Goal: Task Accomplishment & Management: Manage account settings

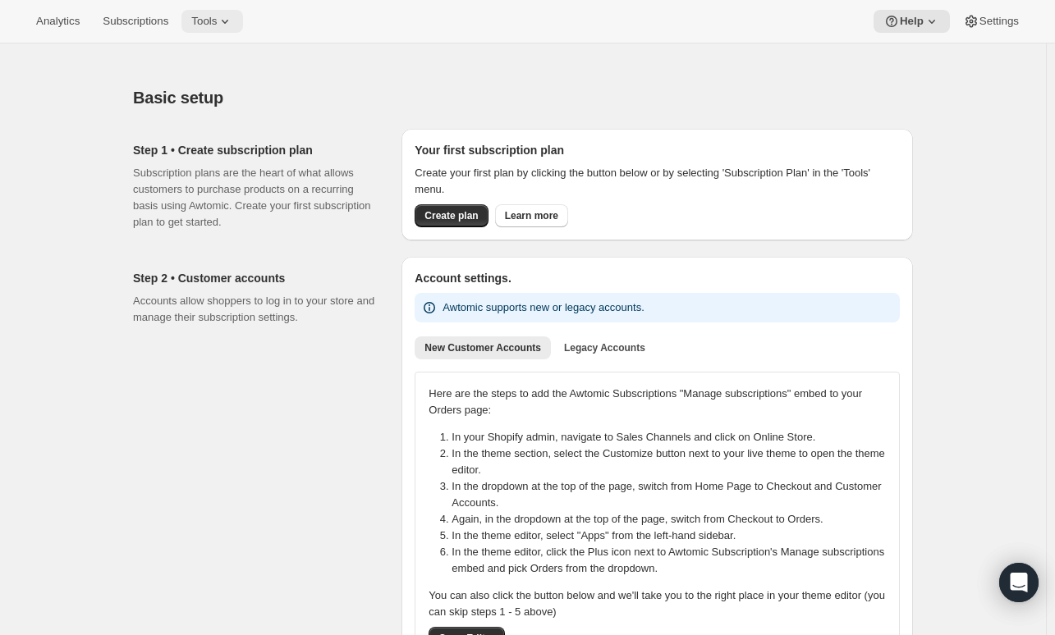
click at [203, 28] on span "Tools" at bounding box center [203, 21] width 25 height 13
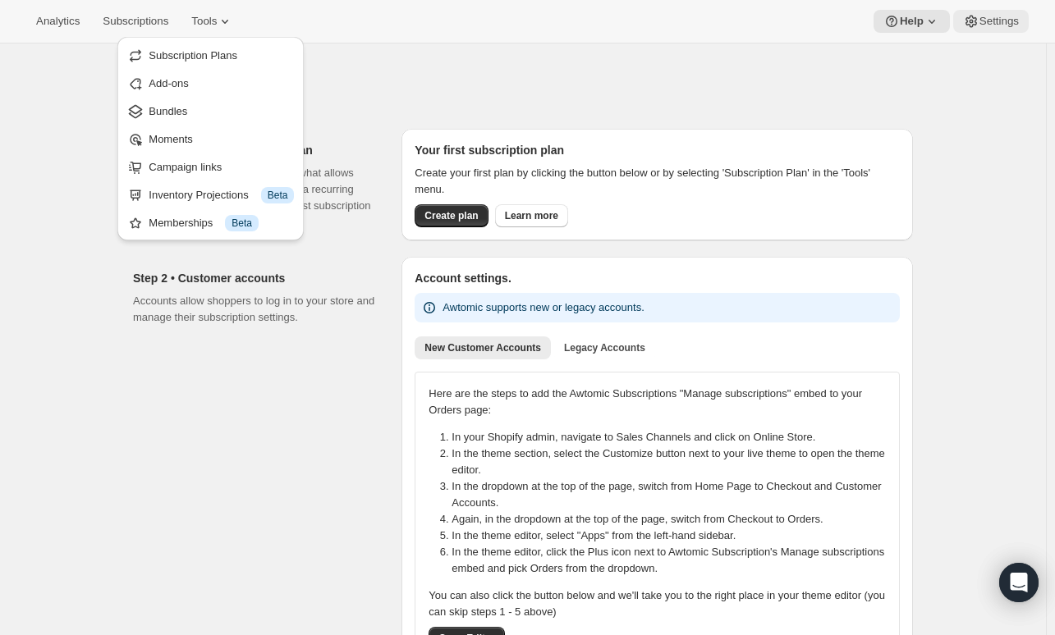
click at [974, 26] on icon at bounding box center [971, 21] width 16 height 16
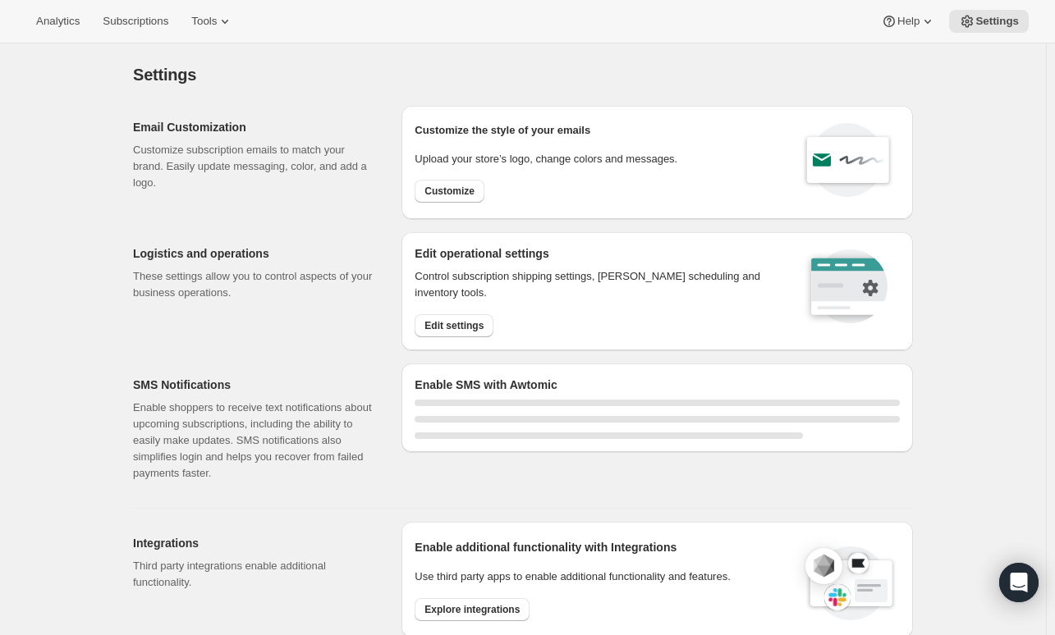
select select "01:00"
select select "10:00"
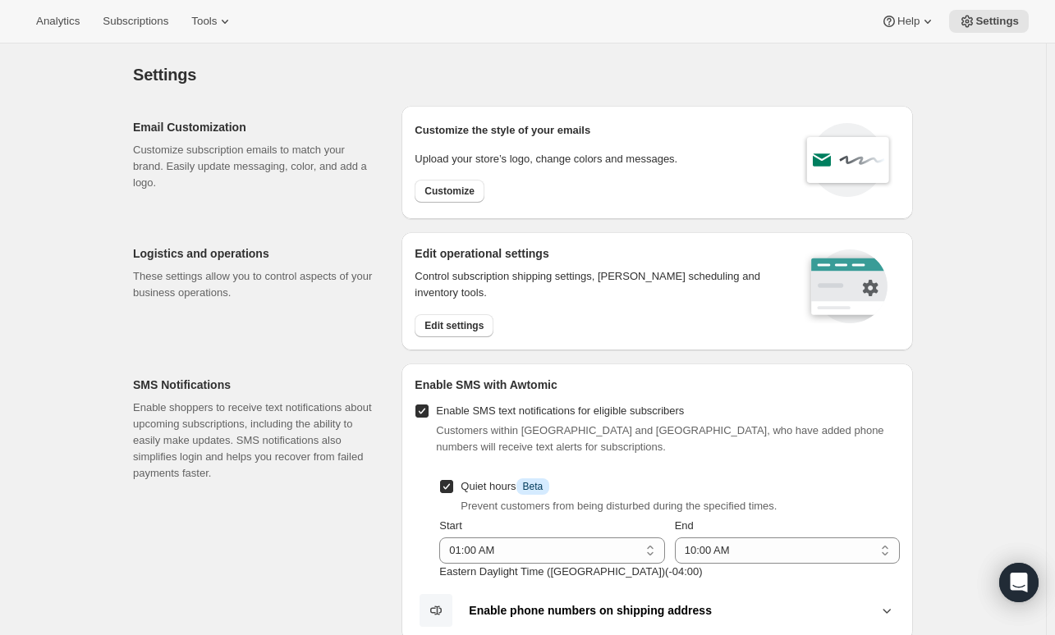
click at [416, 190] on div "Customize the style of your emails Upload your store’s logo, change colors and …" at bounding box center [656, 162] width 511 height 113
click at [430, 188] on span "Customize" at bounding box center [449, 191] width 50 height 13
select select "subscriptionMessage"
select select "5"
select select "15"
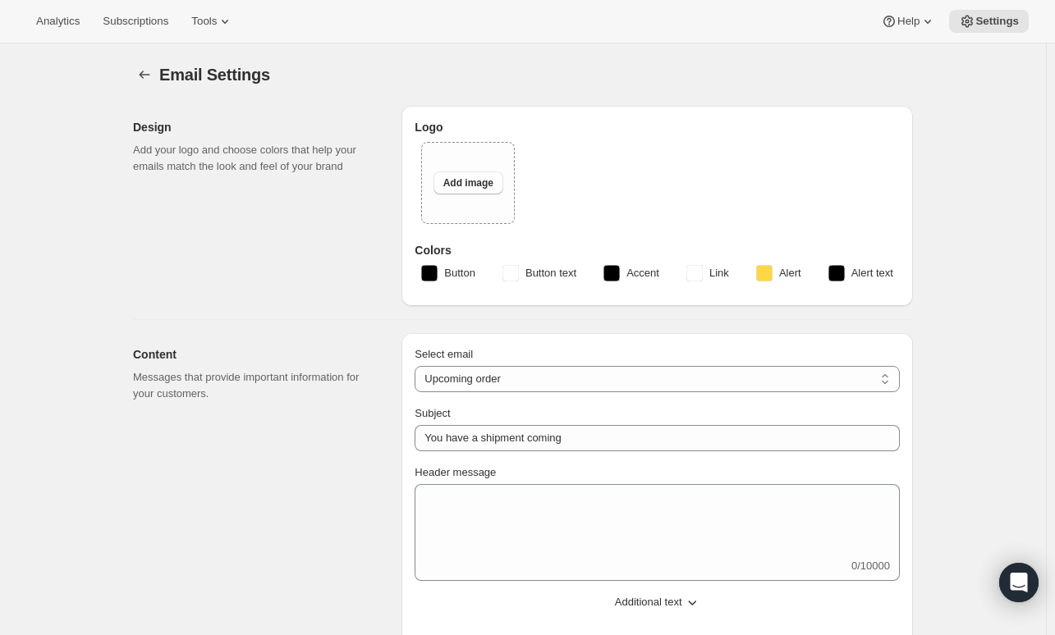
select select "4"
type input "Tractor At Home"
checkbox input "false"
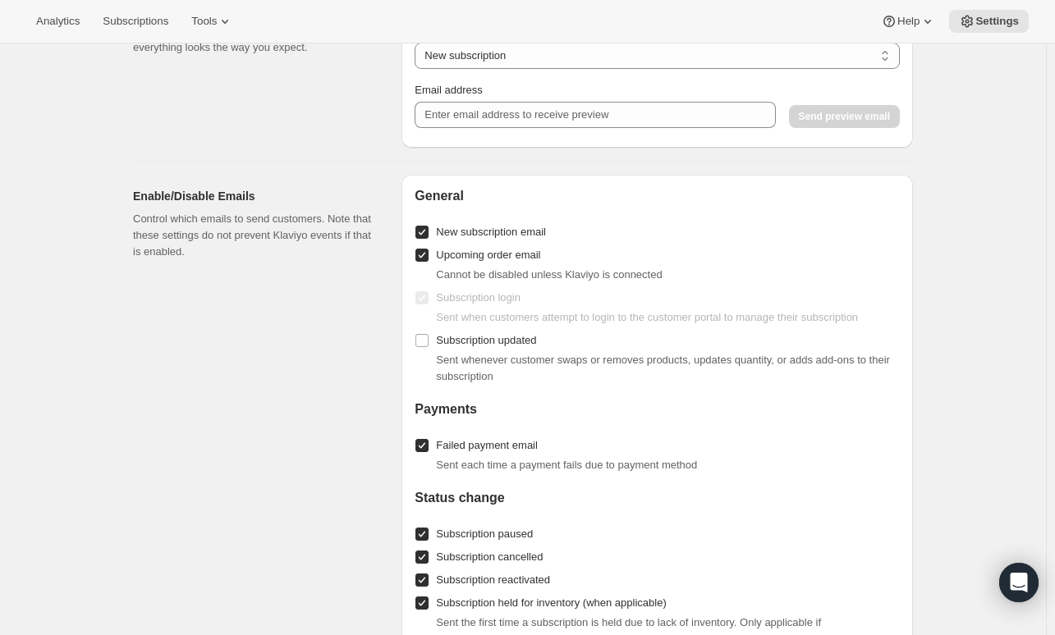
scroll to position [1313, 0]
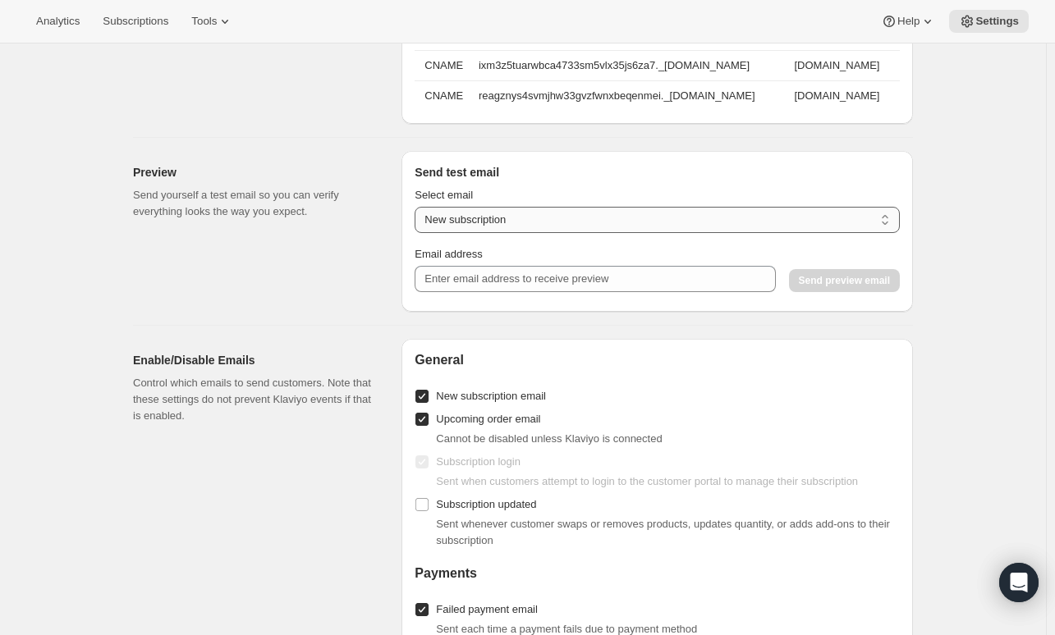
click at [781, 225] on select "New subscription Upcoming order Payment failure Delayed subscription Updated su…" at bounding box center [656, 220] width 485 height 26
click at [515, 223] on select "New subscription Upcoming order Payment failure Delayed subscription Updated su…" at bounding box center [656, 220] width 485 height 26
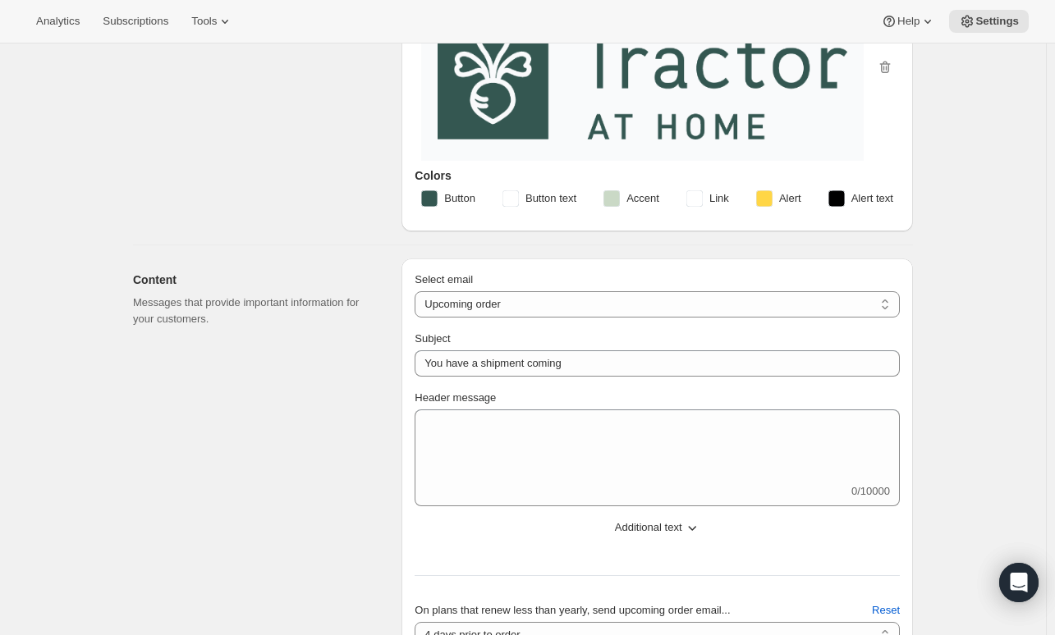
scroll to position [0, 0]
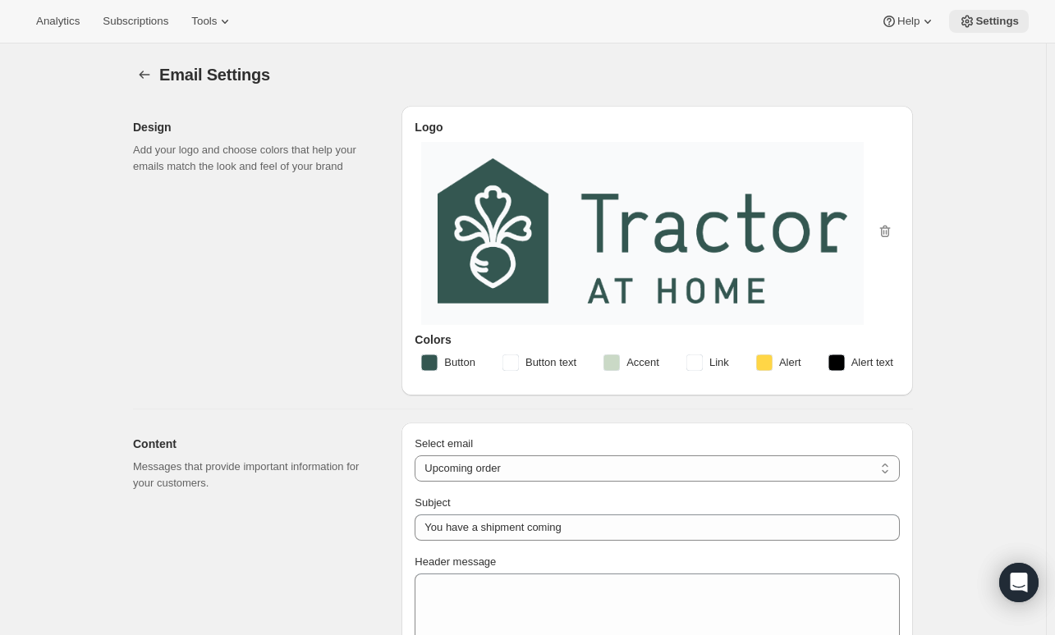
click at [972, 23] on icon at bounding box center [967, 21] width 16 height 16
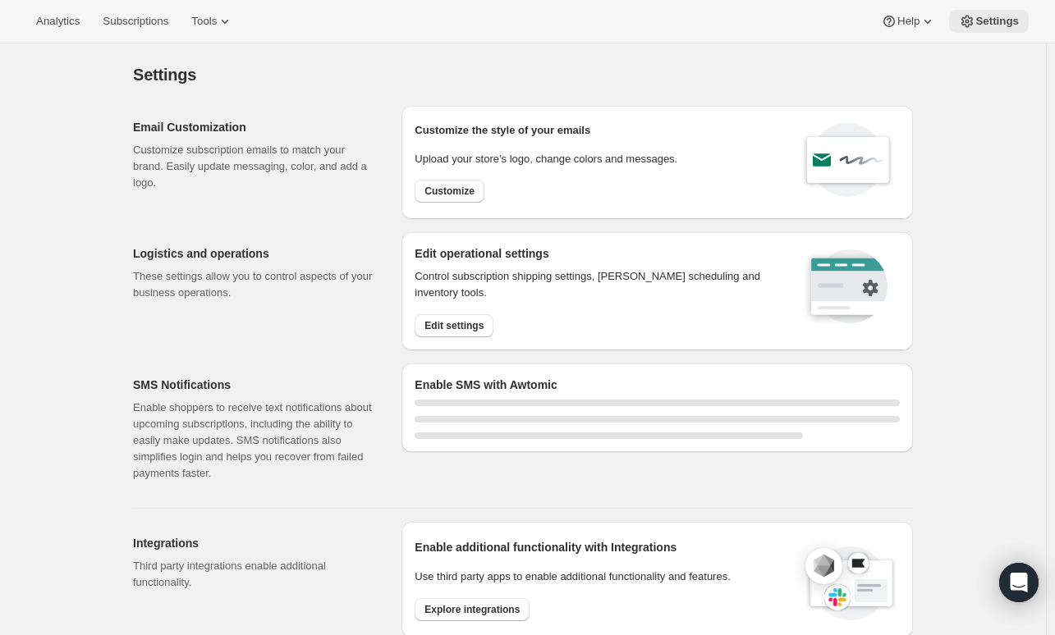
select select "01:00"
select select "10:00"
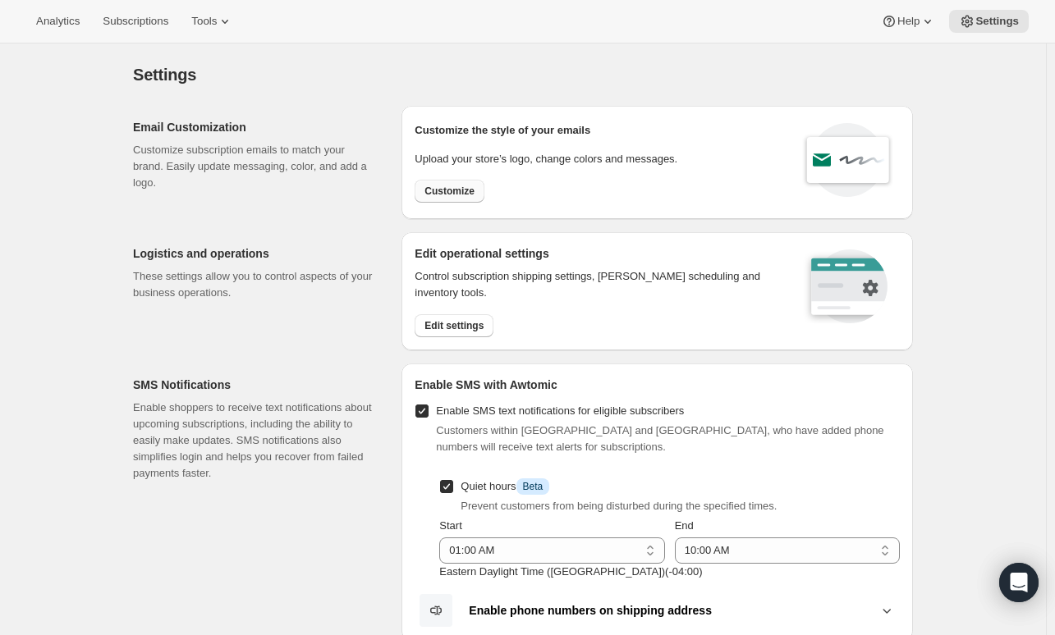
click at [425, 189] on button "Customize" at bounding box center [449, 191] width 70 height 23
select select "subscriptionMessage"
select select "5"
select select "15"
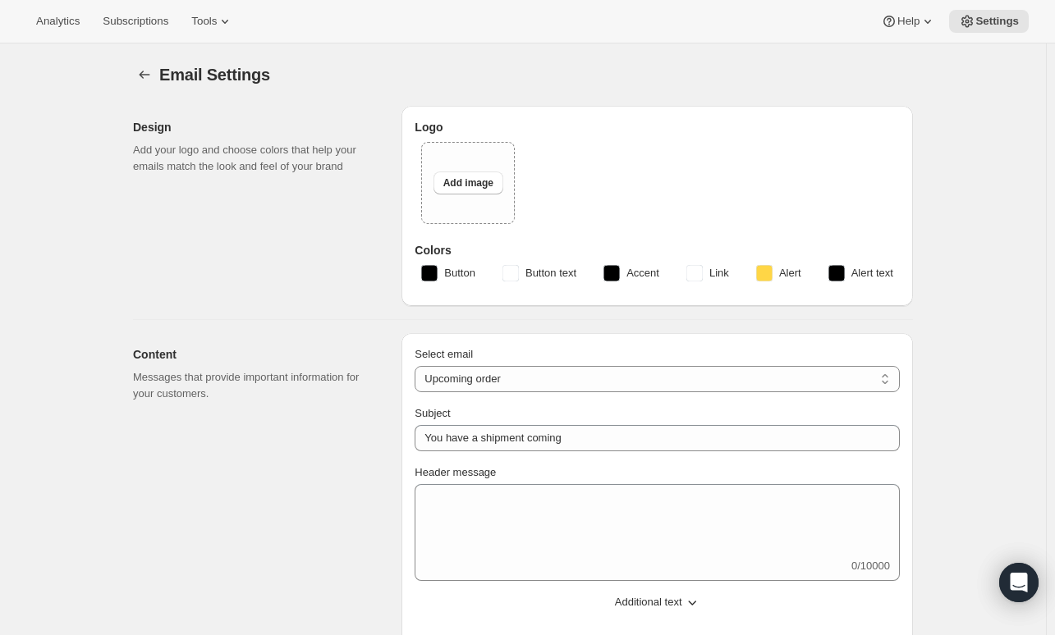
select select "4"
type input "Tractor At Home"
checkbox input "false"
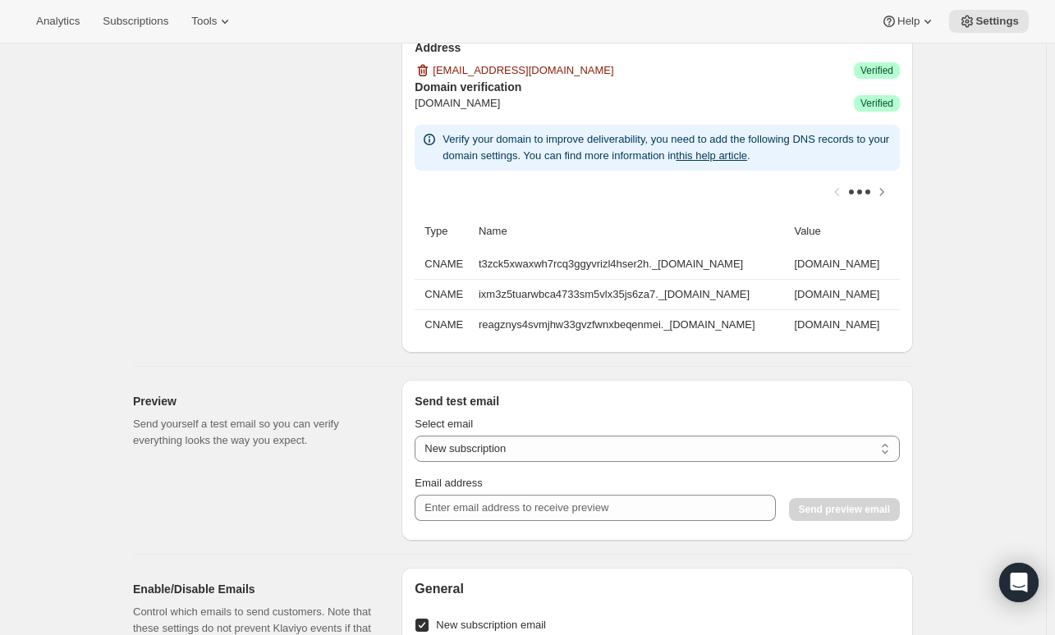
scroll to position [1002, 0]
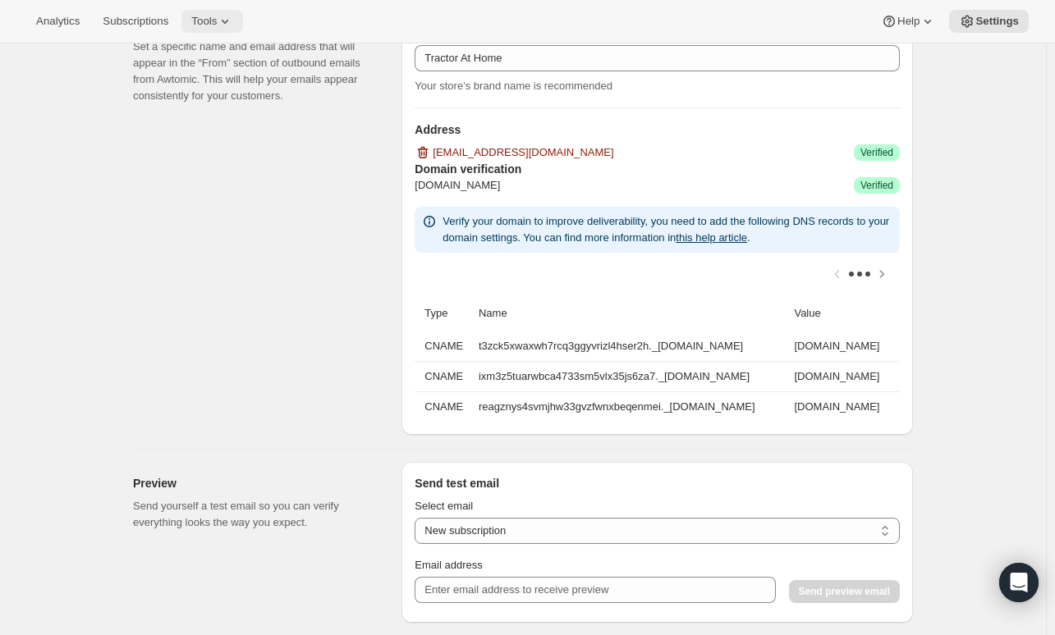
click at [209, 18] on span "Tools" at bounding box center [203, 21] width 25 height 13
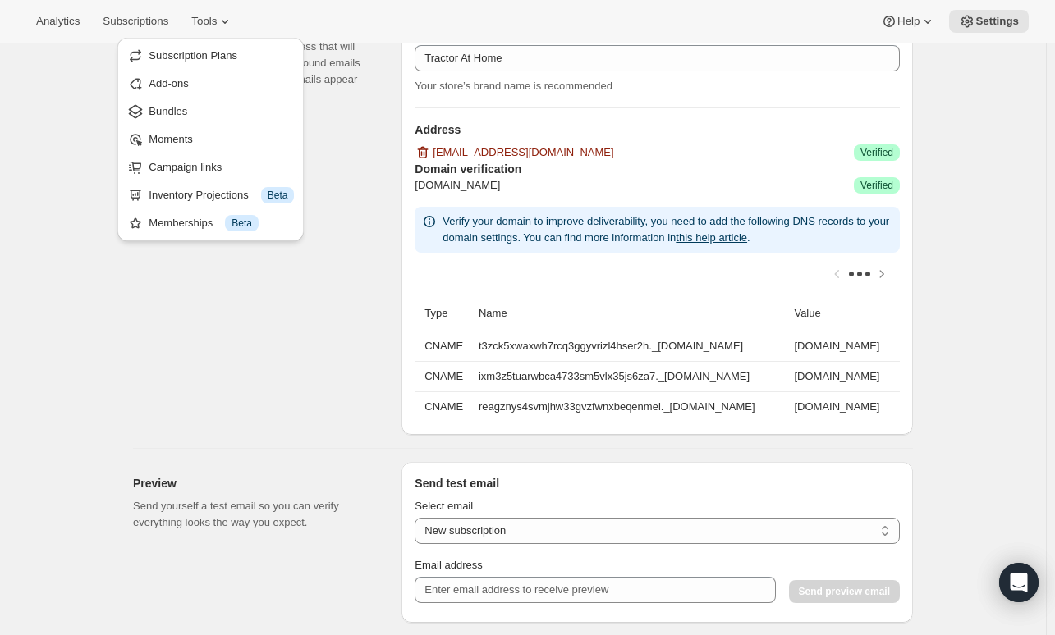
click at [995, 105] on div "Email Settings. This page is ready Email Settings Design Add your logo and choo…" at bounding box center [523, 244] width 1046 height 2406
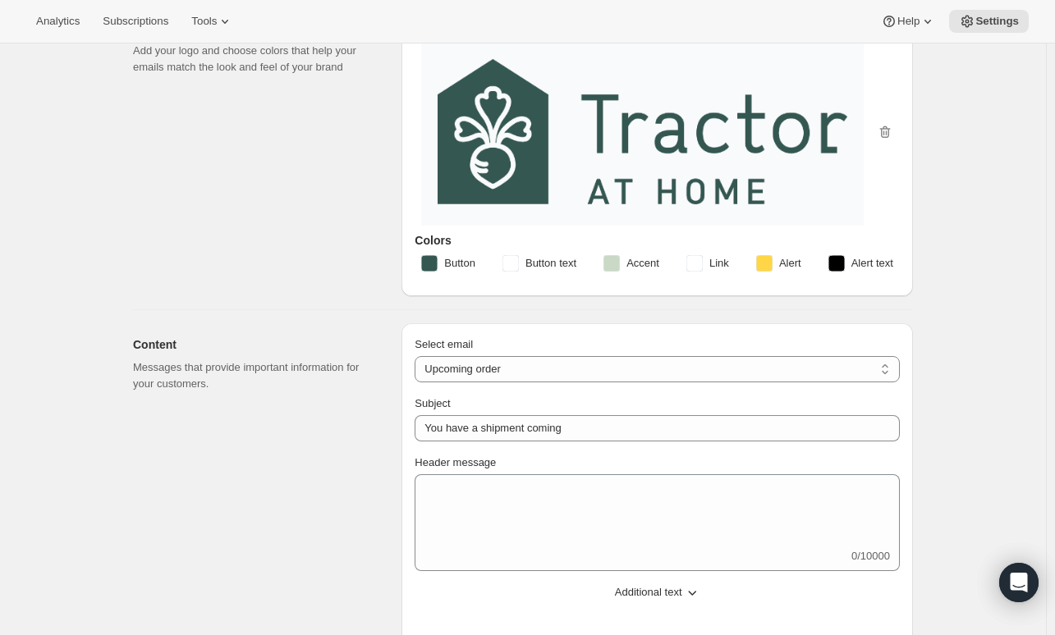
scroll to position [0, 0]
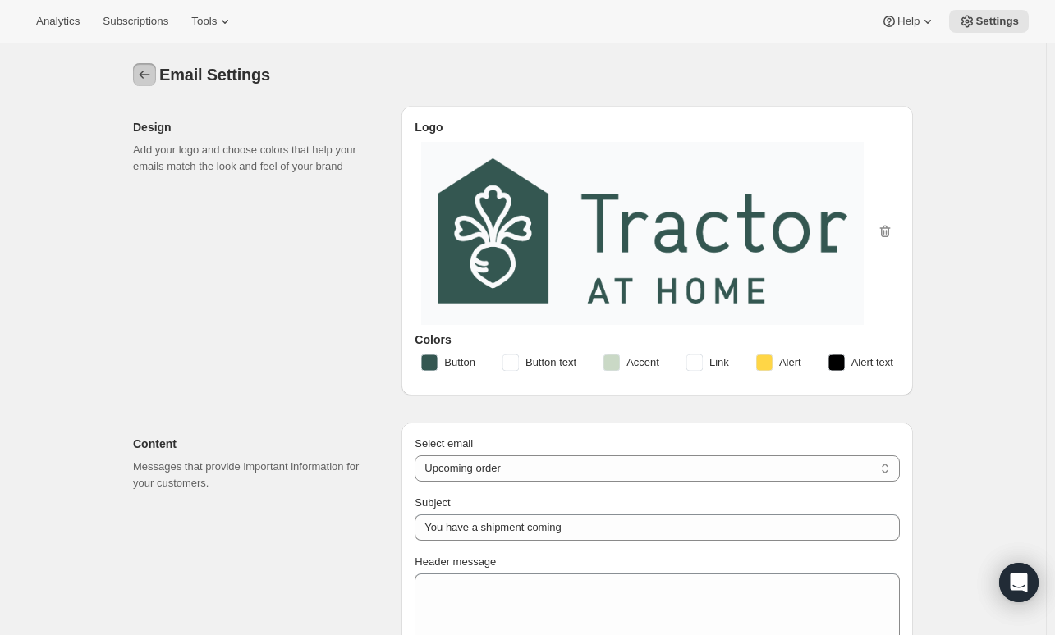
click at [146, 78] on icon "Settings" at bounding box center [144, 74] width 16 height 16
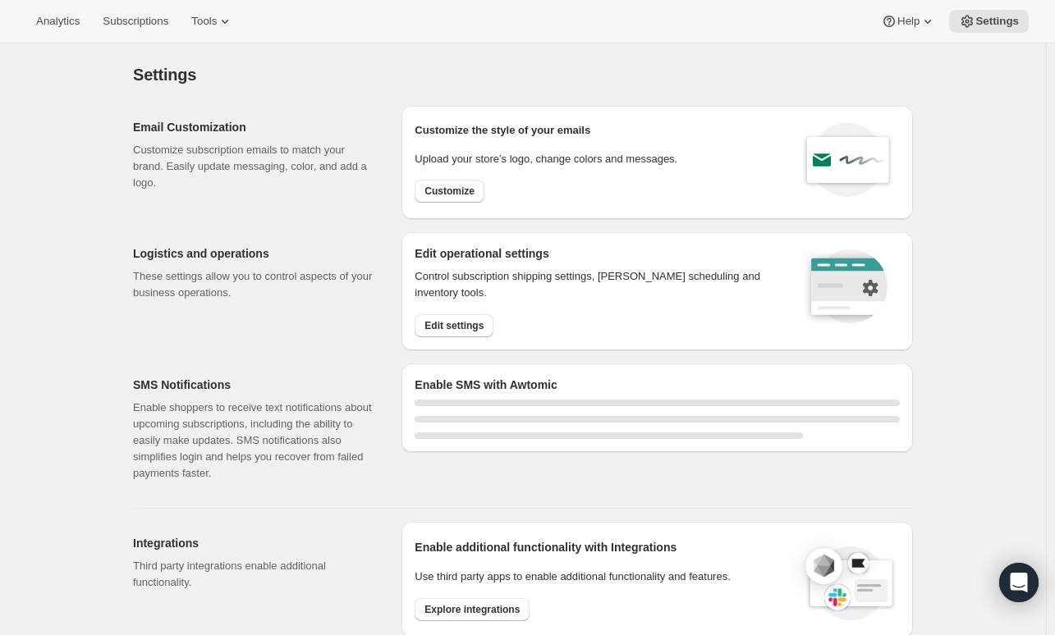
select select "01:00"
select select "10:00"
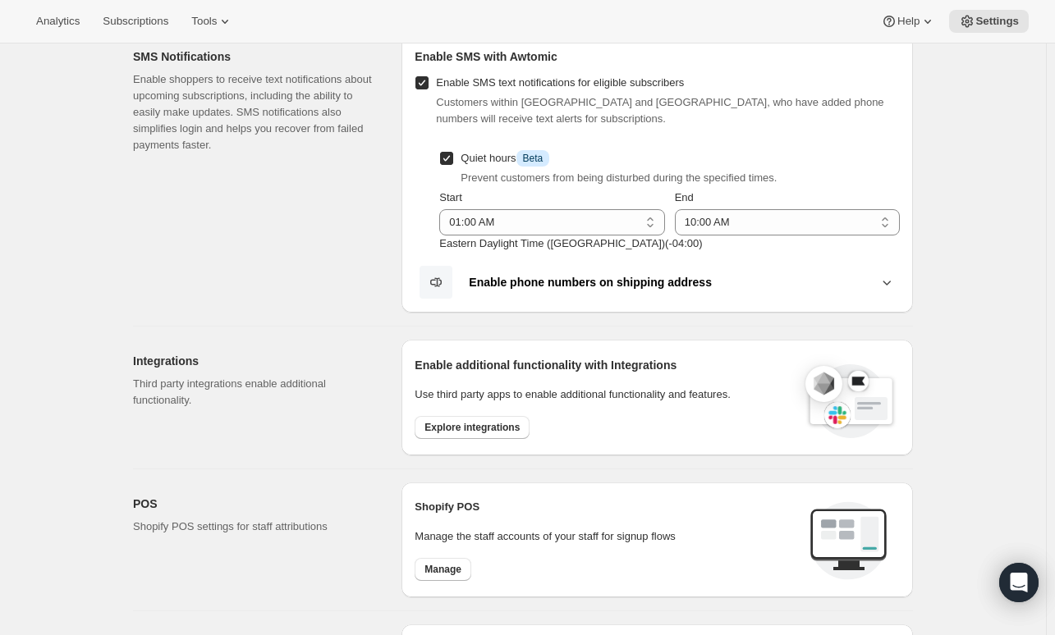
scroll to position [410, 0]
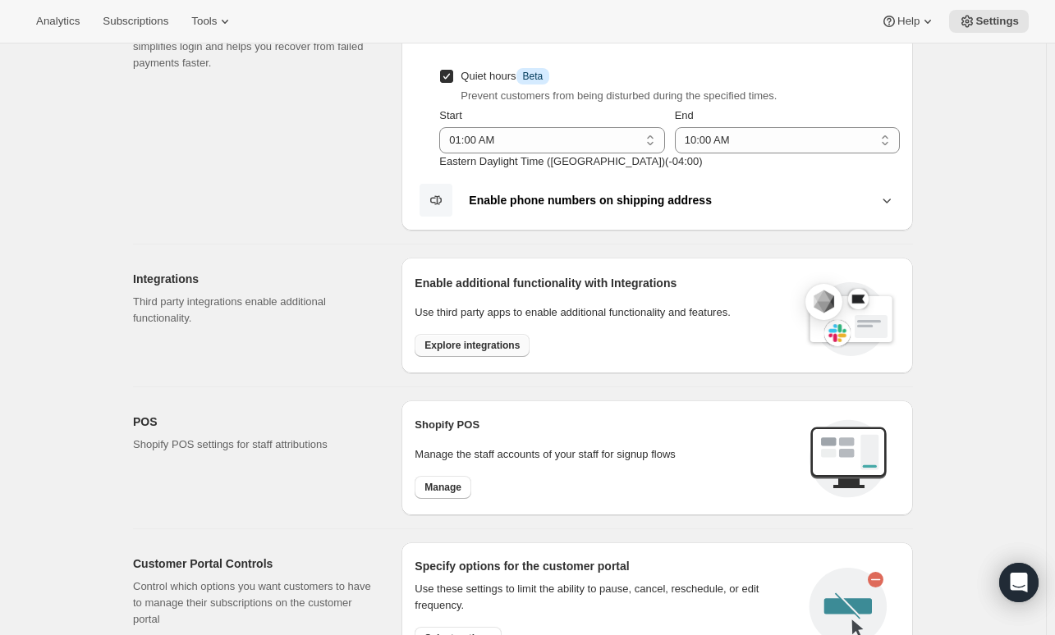
click at [488, 344] on span "Explore integrations" at bounding box center [471, 345] width 95 height 13
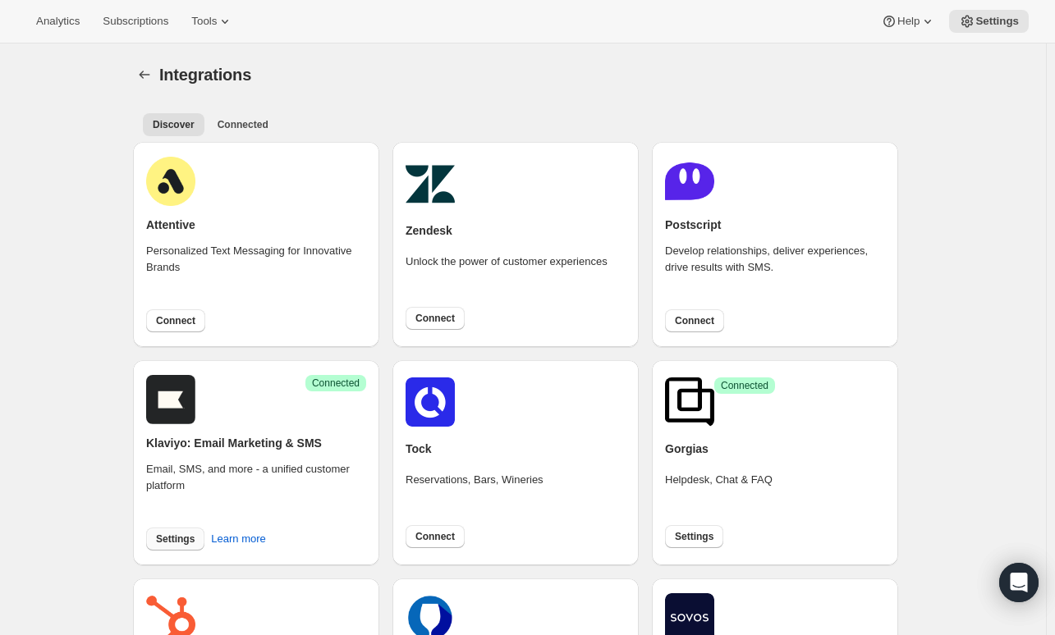
click at [184, 535] on span "Settings" at bounding box center [175, 539] width 39 height 13
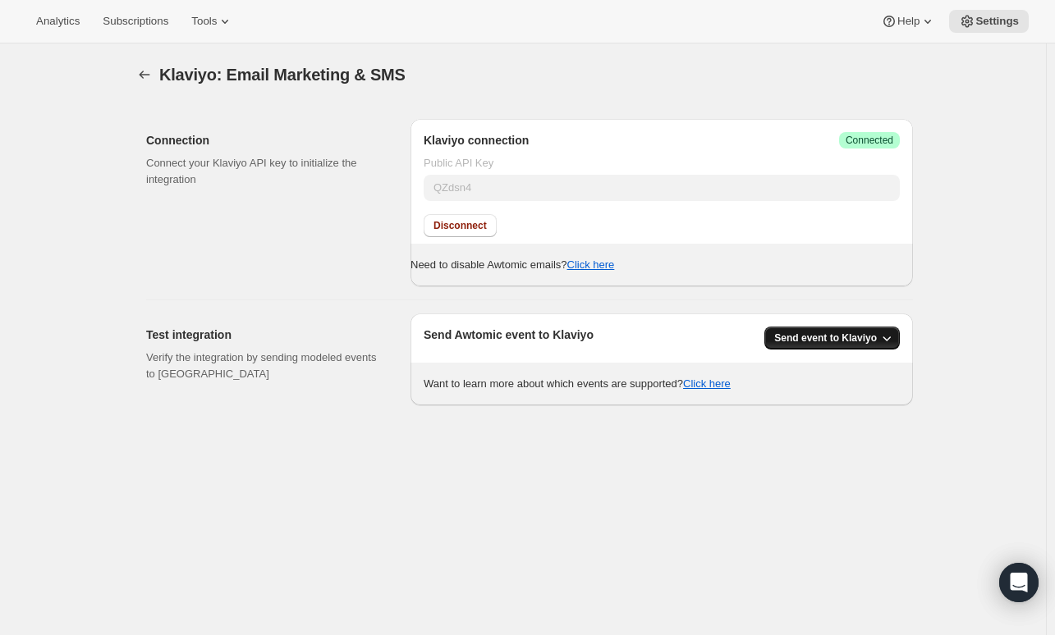
click at [830, 340] on span "Send event to Klaviyo" at bounding box center [825, 338] width 103 height 13
click at [834, 400] on span "All Awtomic events" at bounding box center [832, 399] width 89 height 12
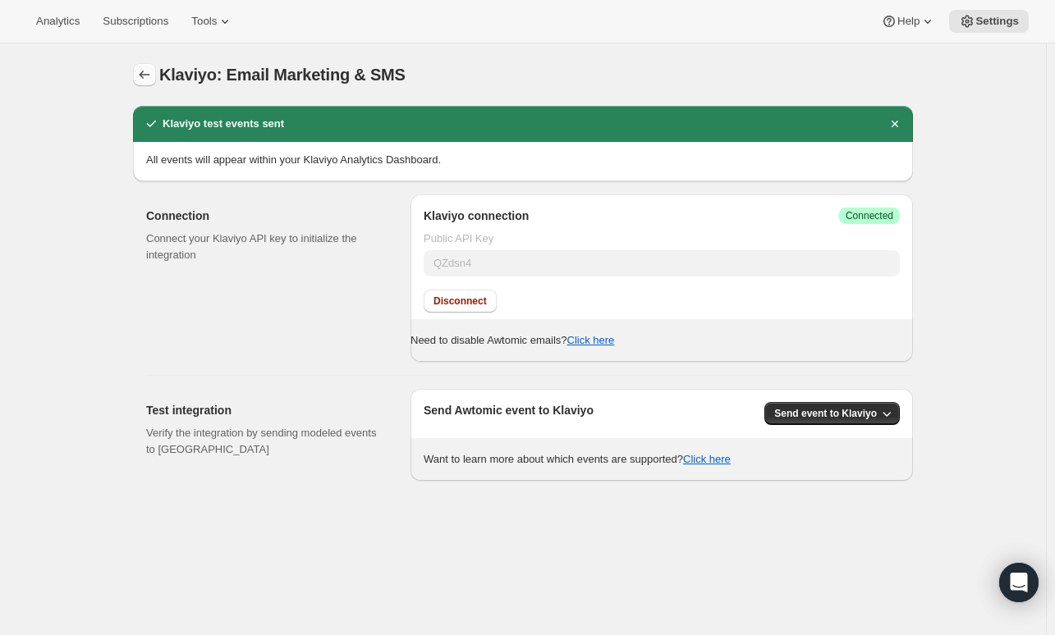
click at [153, 79] on icon "button" at bounding box center [144, 74] width 16 height 16
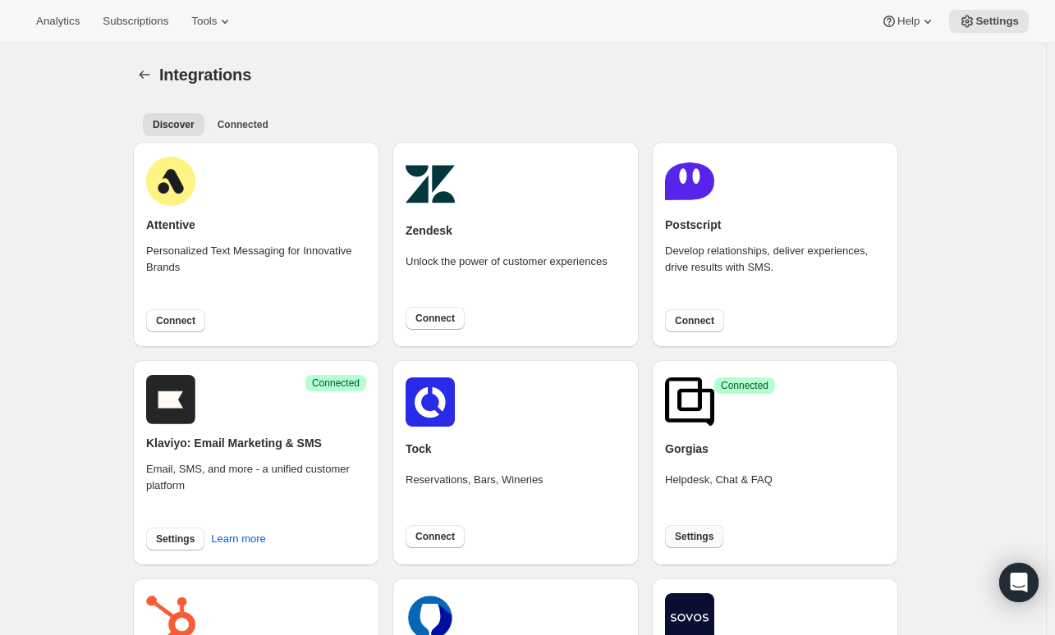
click at [700, 529] on button "Settings" at bounding box center [694, 536] width 58 height 23
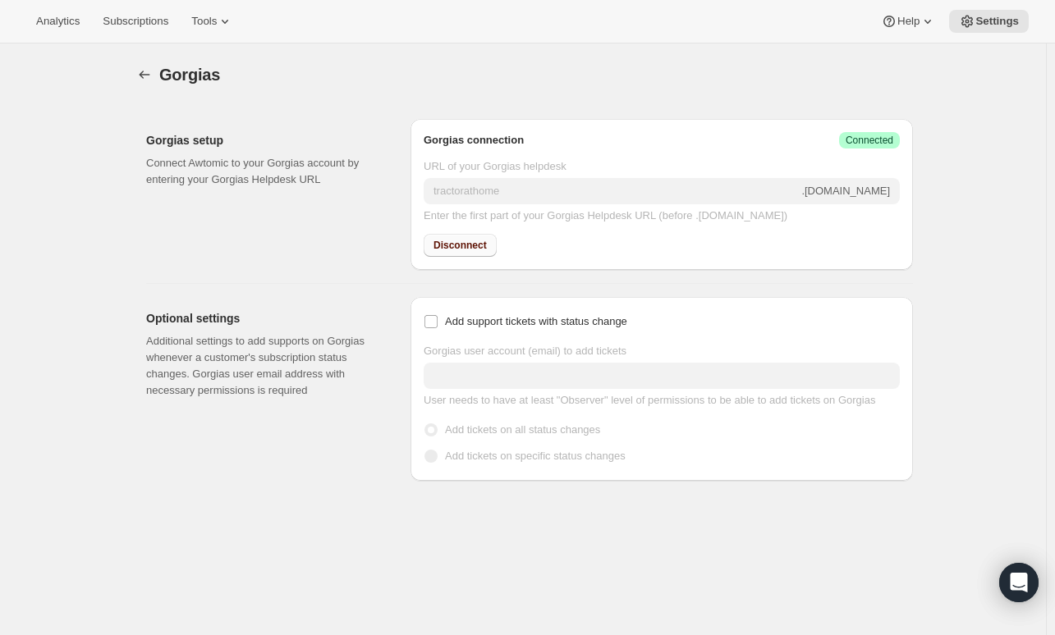
click at [458, 242] on span "Disconnect" at bounding box center [459, 245] width 53 height 13
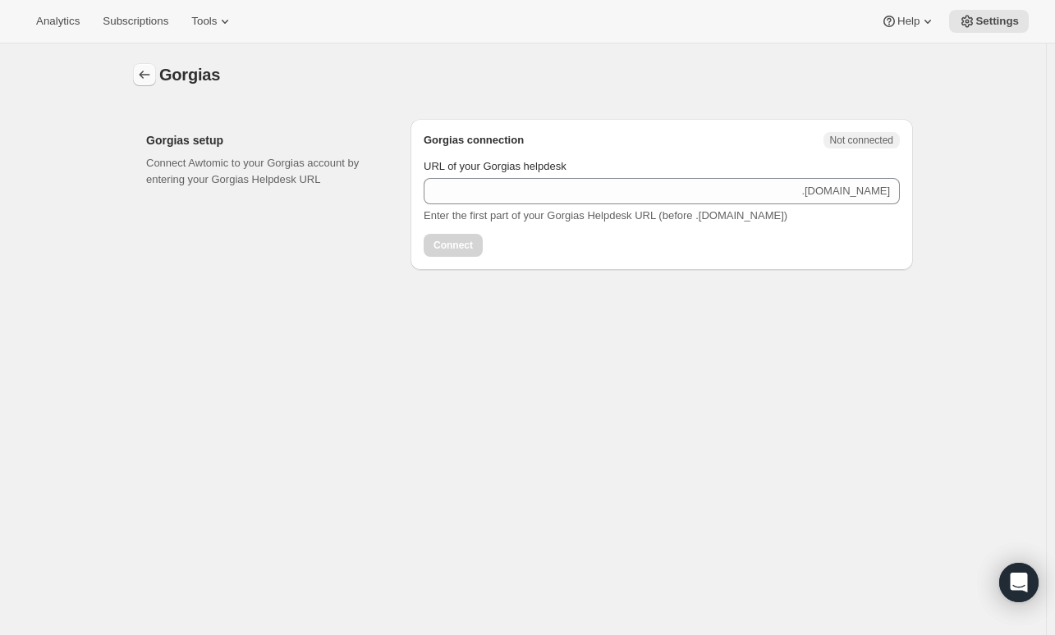
click at [153, 69] on icon "button" at bounding box center [144, 74] width 16 height 16
